Goal: Information Seeking & Learning: Find specific fact

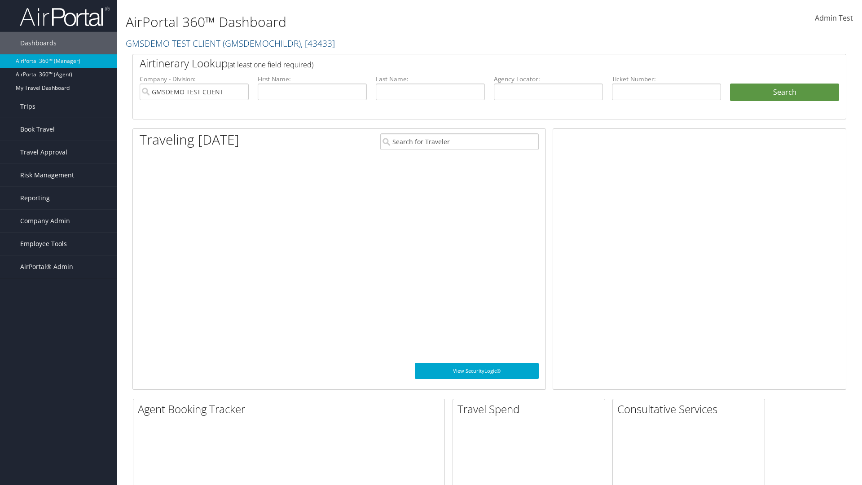
click at [58, 244] on span "Employee Tools" at bounding box center [43, 243] width 47 height 22
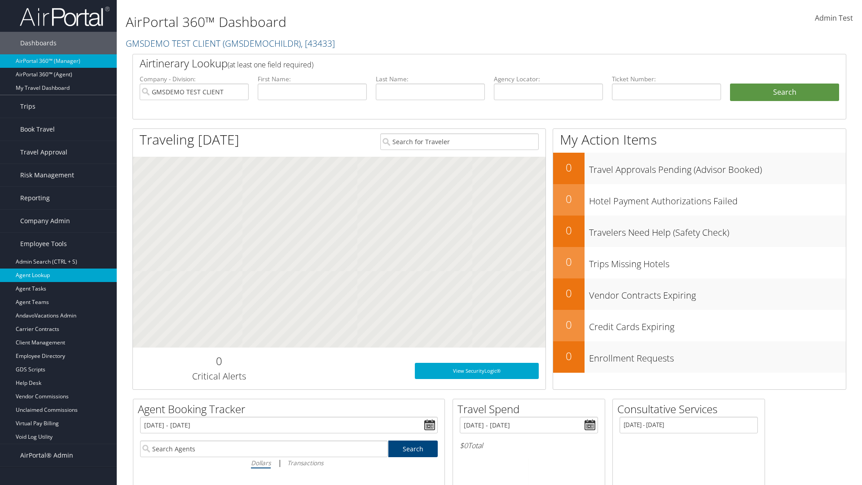
click at [58, 275] on link "Agent Lookup" at bounding box center [58, 274] width 117 height 13
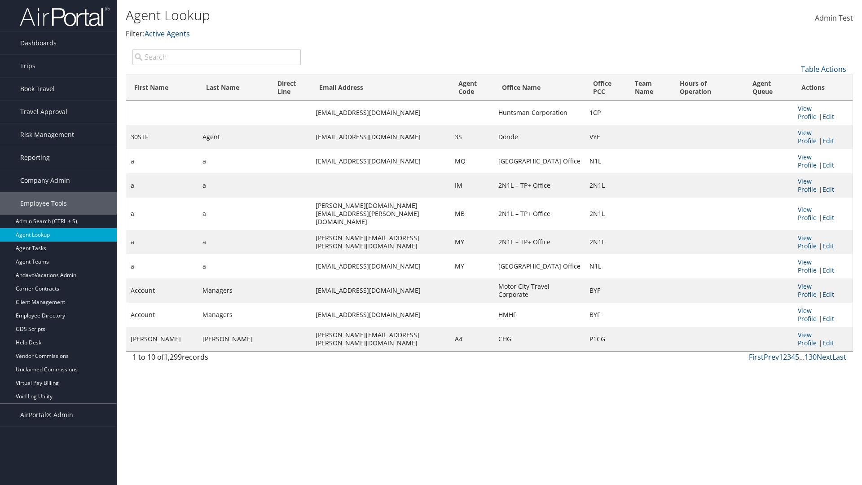
click at [216, 57] on input "search" at bounding box center [216, 57] width 168 height 16
type input "30STF"
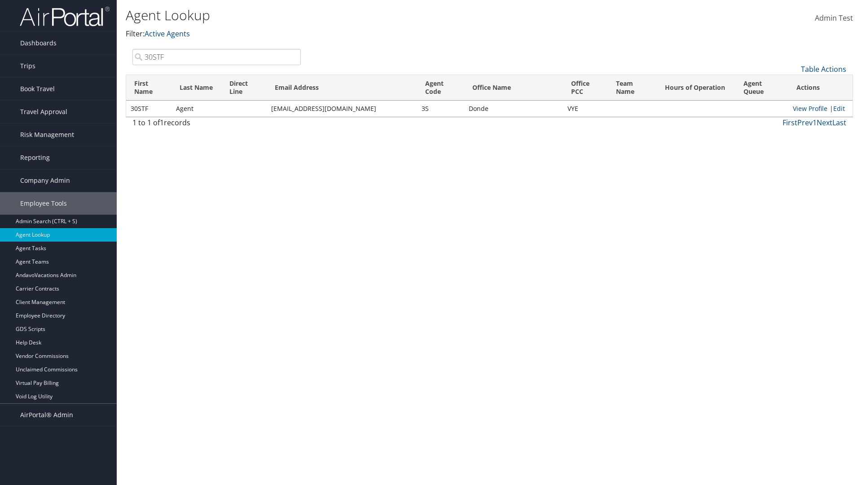
click at [216, 57] on input "30STF" at bounding box center [216, 57] width 168 height 16
type input "Non-existing Name"
